Goal: Communication & Community: Participate in discussion

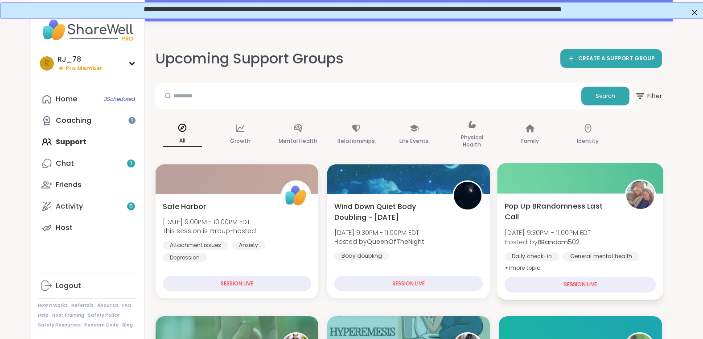
click at [568, 242] on b "BRandom502" at bounding box center [559, 241] width 42 height 9
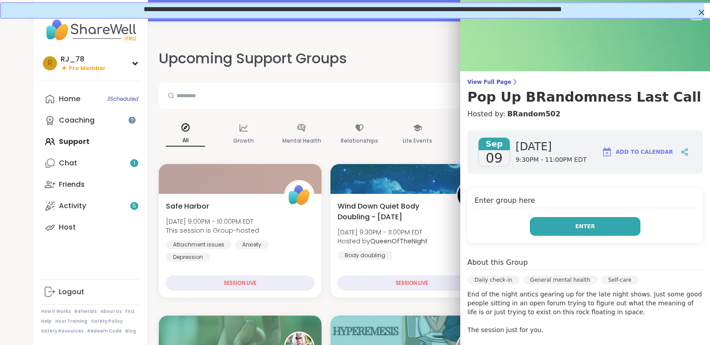
click at [576, 233] on button "Enter" at bounding box center [585, 226] width 111 height 19
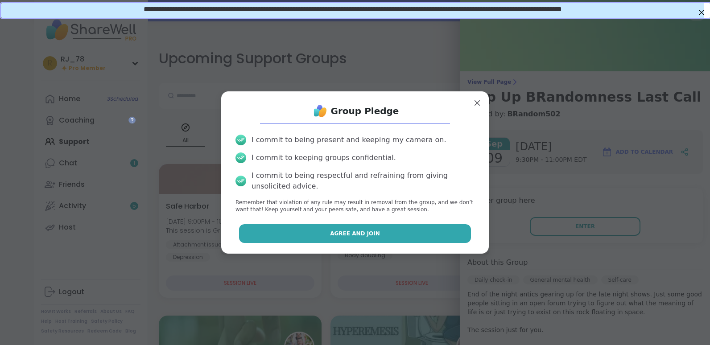
click at [361, 229] on button "Agree and Join" at bounding box center [355, 233] width 232 height 19
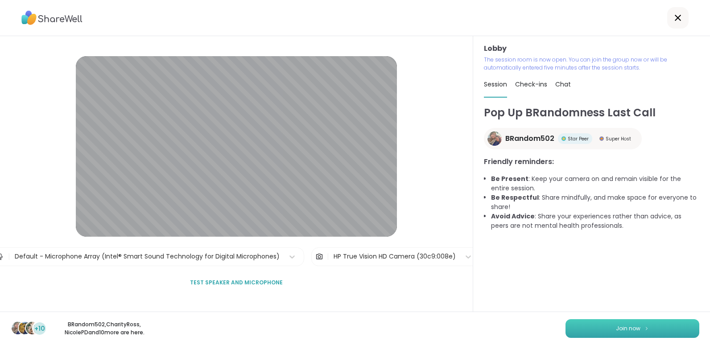
click at [621, 334] on button "Join now" at bounding box center [633, 328] width 134 height 19
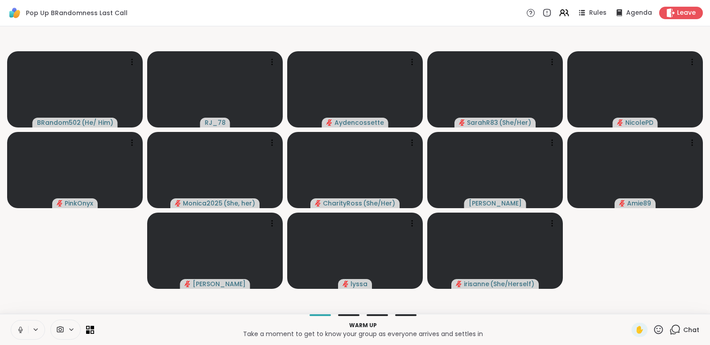
click at [20, 331] on icon at bounding box center [21, 330] width 8 height 8
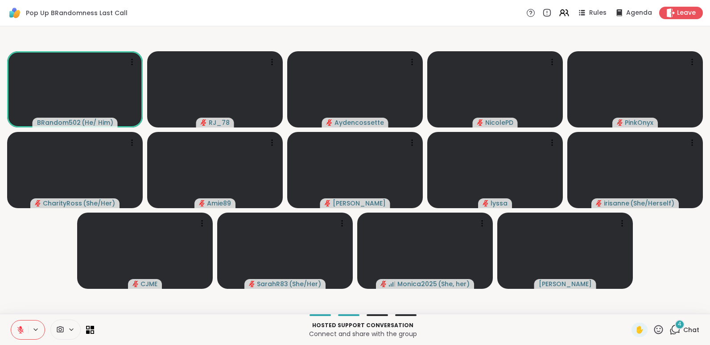
click at [20, 331] on icon at bounding box center [21, 330] width 8 height 8
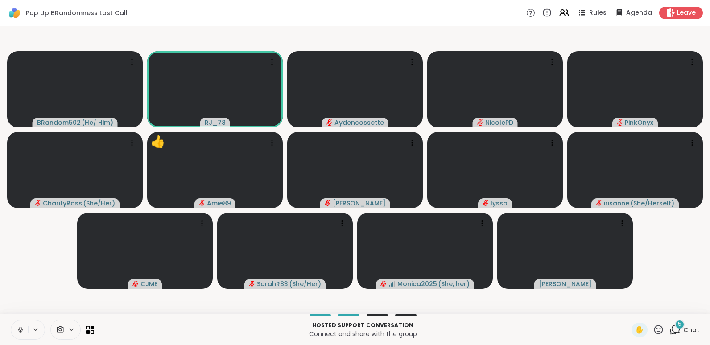
click at [20, 331] on icon at bounding box center [21, 330] width 8 height 8
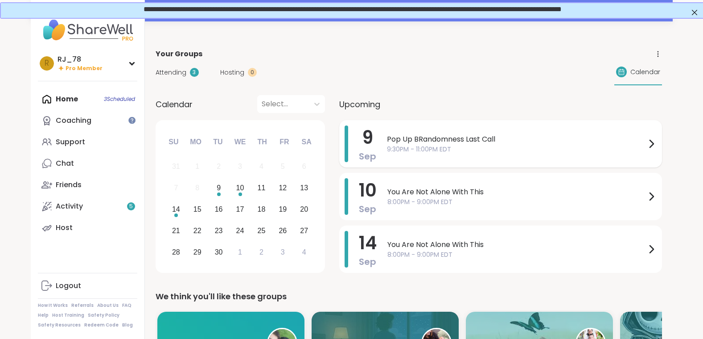
click at [421, 139] on span "Pop Up BRandomness Last Call" at bounding box center [516, 139] width 259 height 11
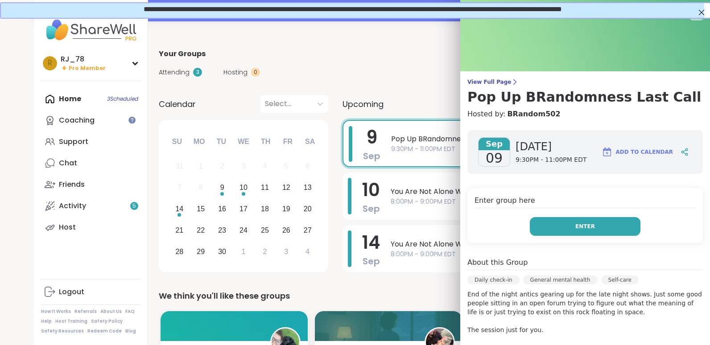
click at [553, 227] on button "Enter" at bounding box center [585, 226] width 111 height 19
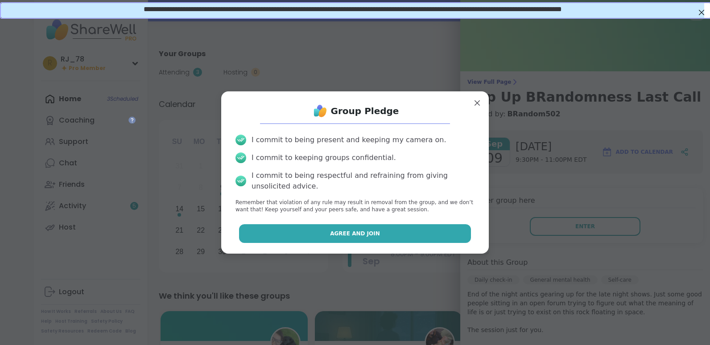
click at [379, 231] on button "Agree and Join" at bounding box center [355, 233] width 232 height 19
